Goal: Task Accomplishment & Management: Manage account settings

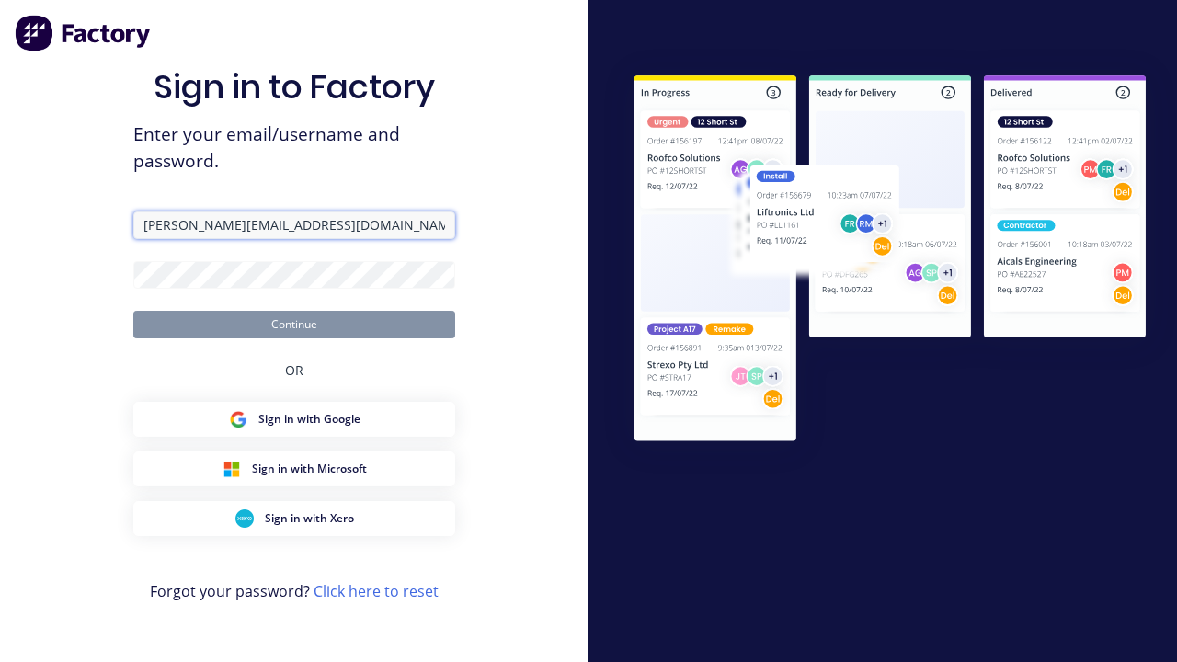
type input "[PERSON_NAME][EMAIL_ADDRESS][DOMAIN_NAME]"
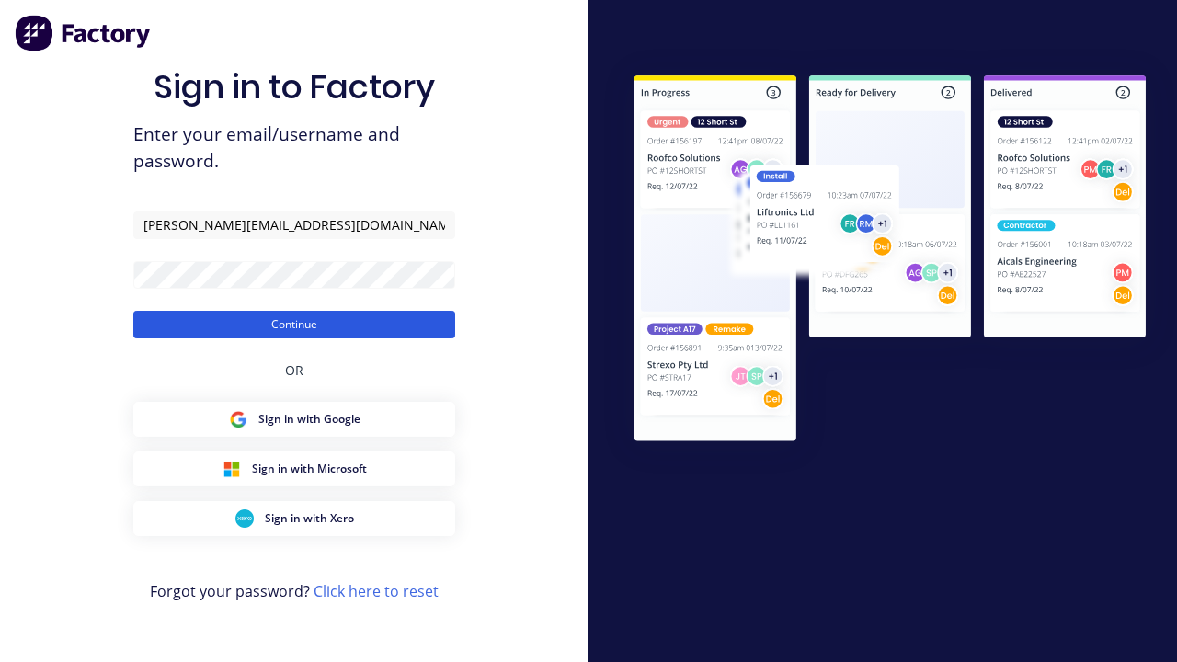
click at [294, 324] on button "Continue" at bounding box center [294, 325] width 322 height 28
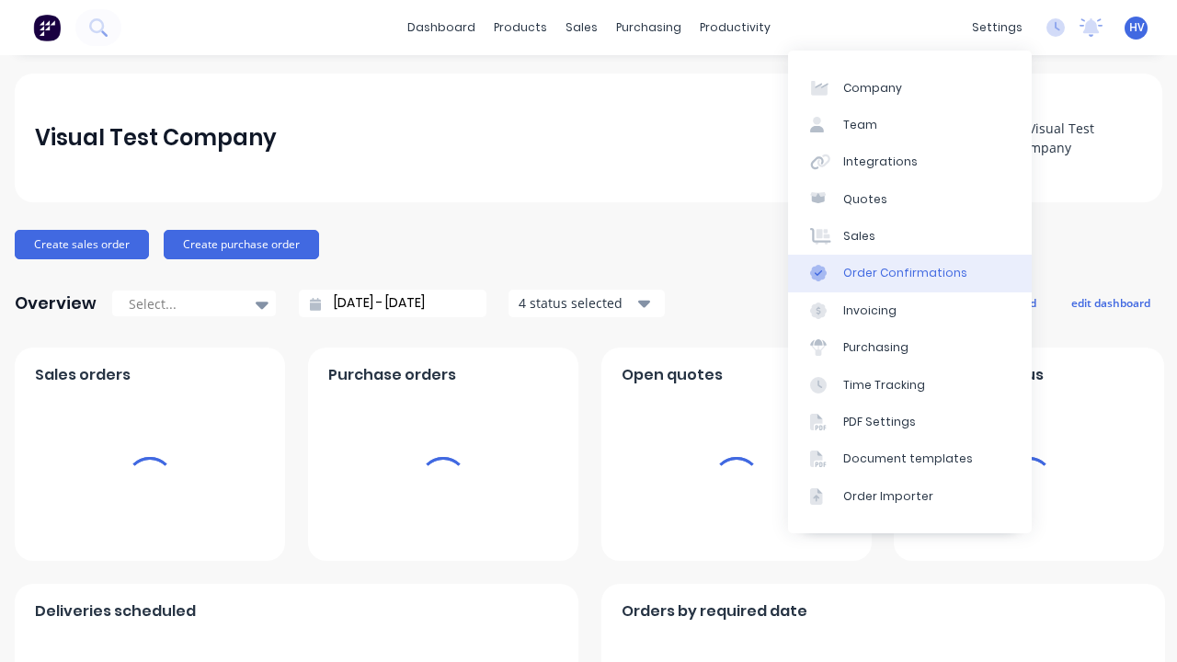
click at [909, 273] on div "Order Confirmations" at bounding box center [905, 273] width 124 height 17
